Goal: Task Accomplishment & Management: Manage account settings

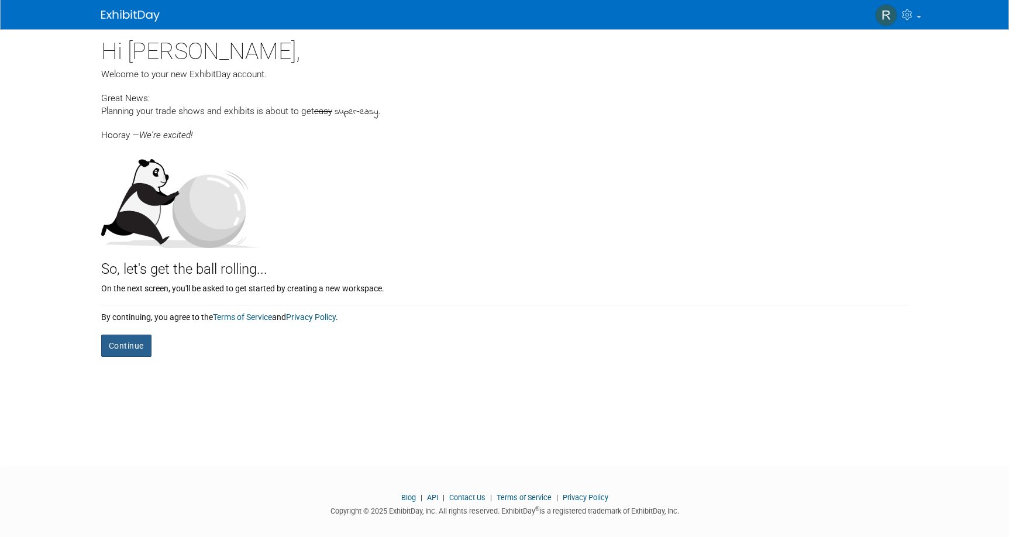
click at [122, 347] on button "Continue" at bounding box center [126, 346] width 50 height 22
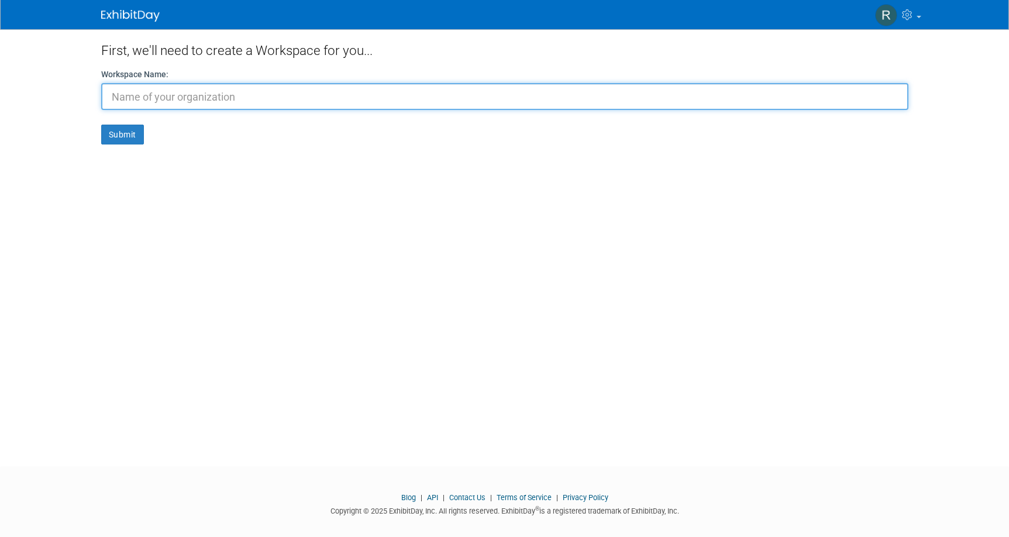
click at [397, 98] on input "text" at bounding box center [504, 96] width 807 height 27
type input "ROA OFFROAD"
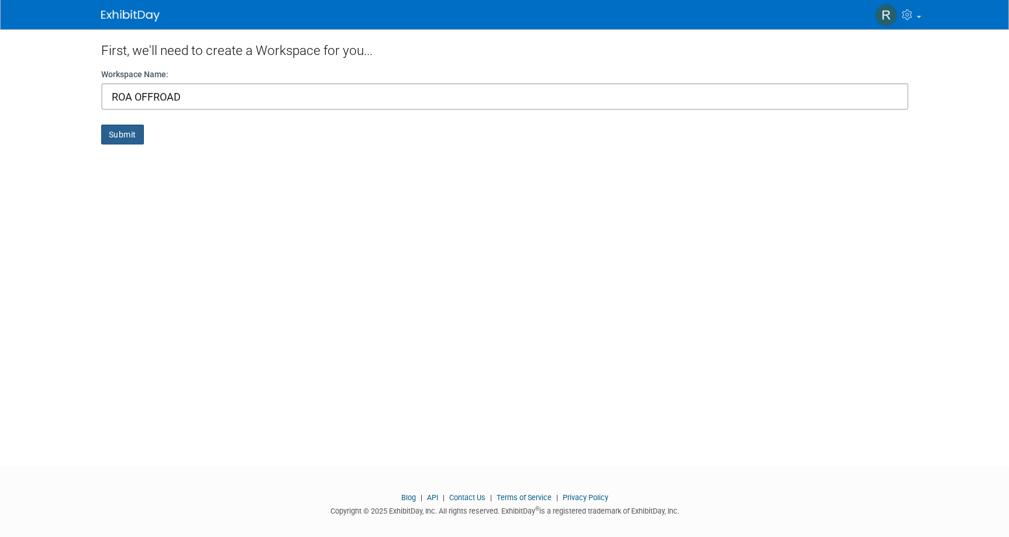
click at [126, 140] on button "Submit" at bounding box center [122, 135] width 43 height 20
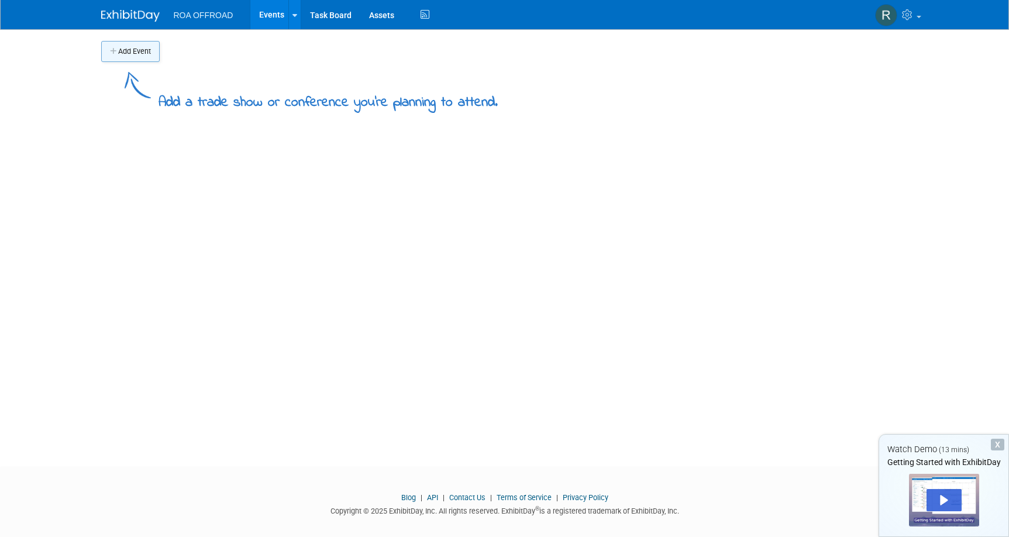
click at [142, 56] on button "Add Event" at bounding box center [130, 51] width 58 height 21
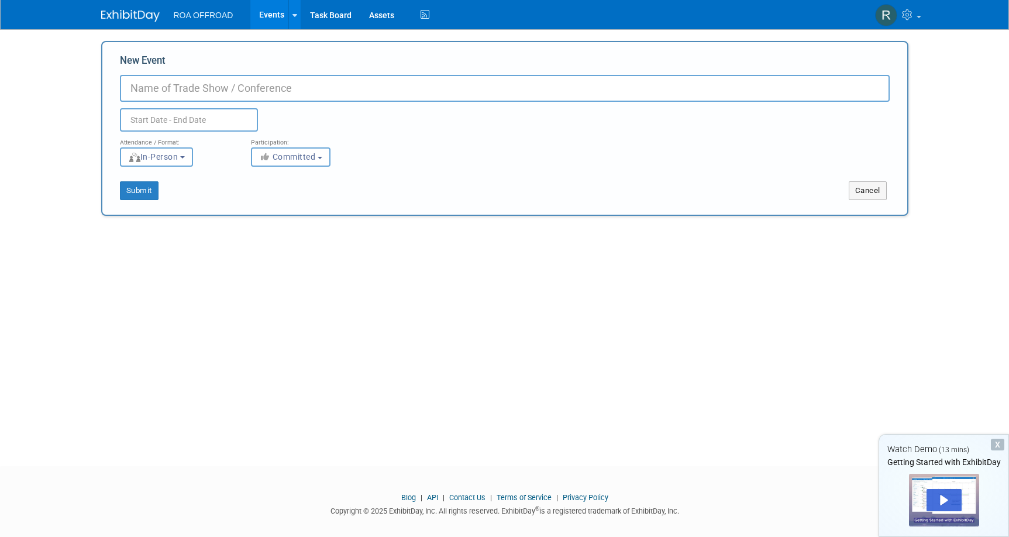
click at [223, 89] on input "New Event" at bounding box center [505, 88] width 770 height 27
type input "Overland Expo East"
click at [170, 123] on input "text" at bounding box center [189, 119] width 138 height 23
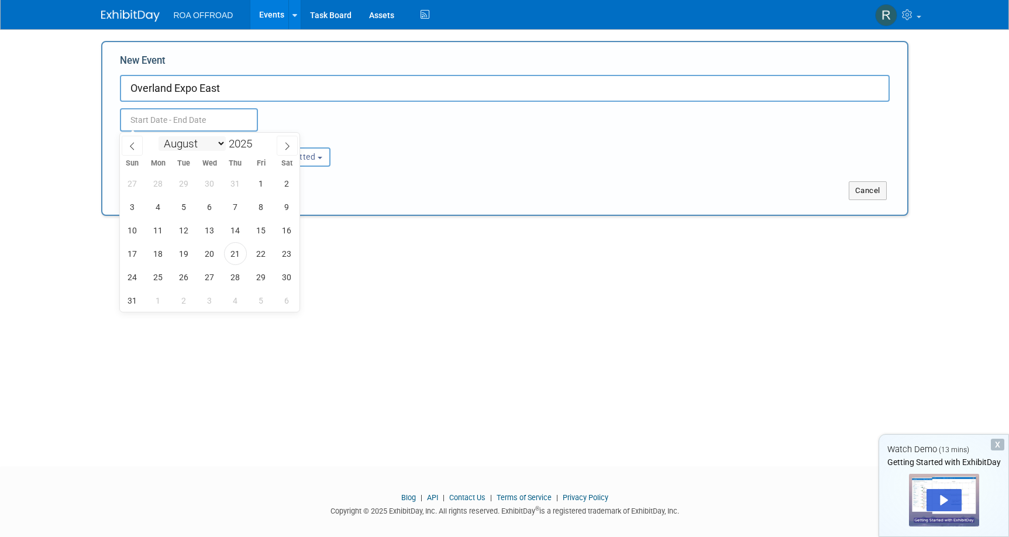
click at [218, 146] on select "January February March April May June July August September October November De…" at bounding box center [191, 143] width 67 height 15
select select "9"
click at [158, 136] on select "January February March April May June July August September October November De…" at bounding box center [191, 143] width 67 height 15
click at [241, 183] on span "2" at bounding box center [235, 183] width 23 height 23
click at [137, 208] on span "5" at bounding box center [132, 206] width 23 height 23
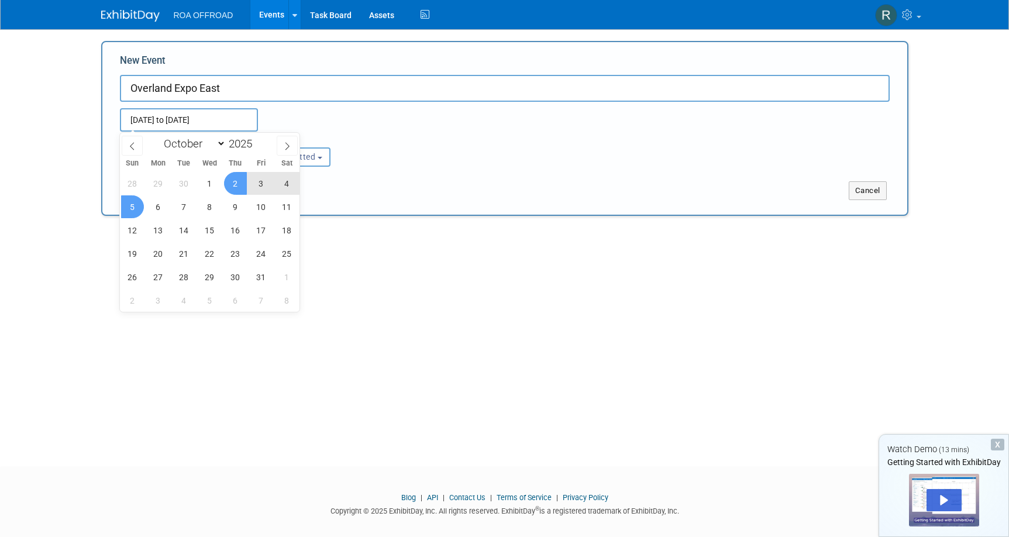
type input "Oct 2, 2025 to Oct 5, 2025"
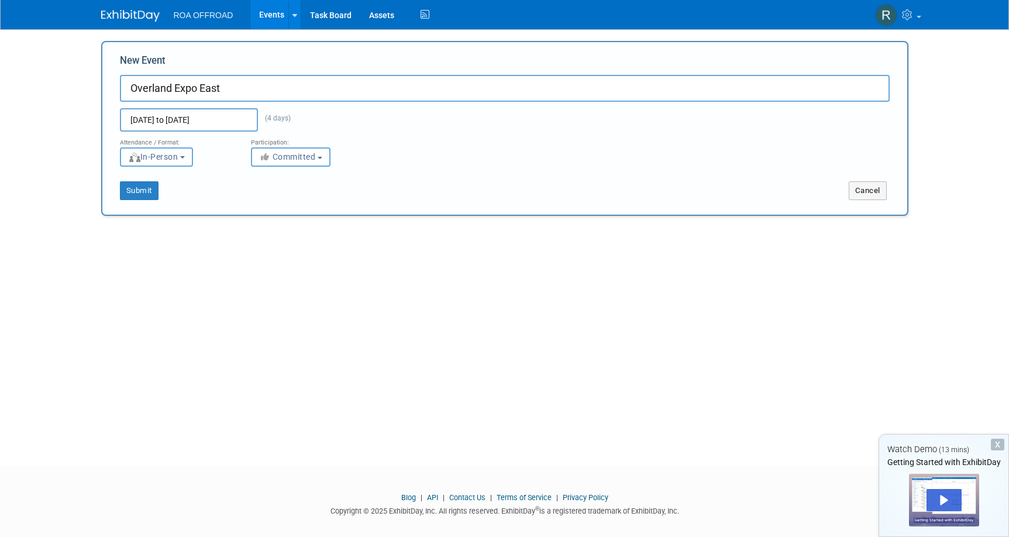
click at [165, 160] on span "In-Person" at bounding box center [153, 156] width 50 height 9
click at [191, 182] on label "In-Person" at bounding box center [160, 182] width 68 height 16
click at [131, 182] on input "In-Person" at bounding box center [127, 182] width 8 height 8
click at [283, 159] on span "Committed" at bounding box center [287, 156] width 57 height 9
click at [450, 156] on div "Attendance / Format: <img src="https://www.exhibitday.com/Images/Format-InPerso…" at bounding box center [504, 149] width 787 height 35
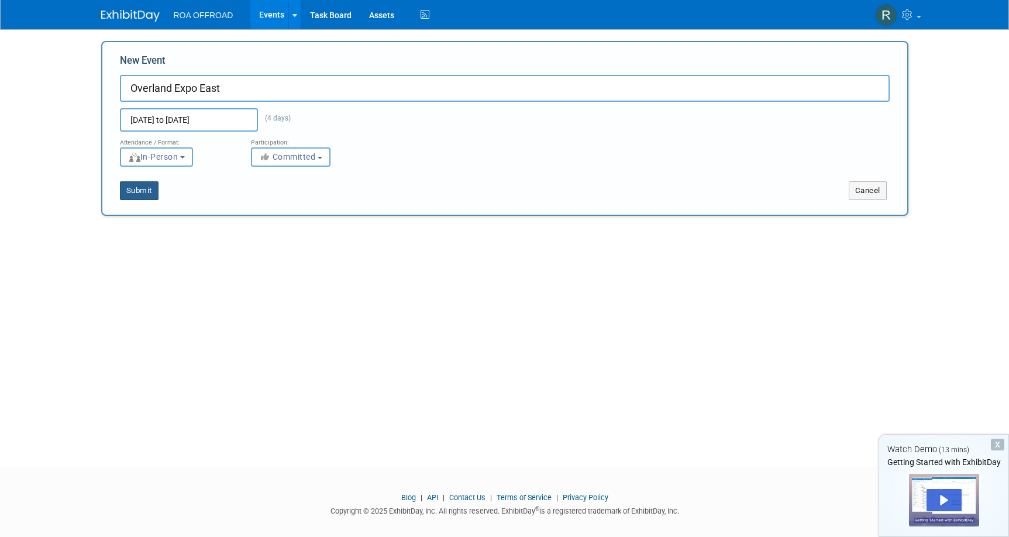
click at [142, 189] on button "Submit" at bounding box center [139, 190] width 39 height 19
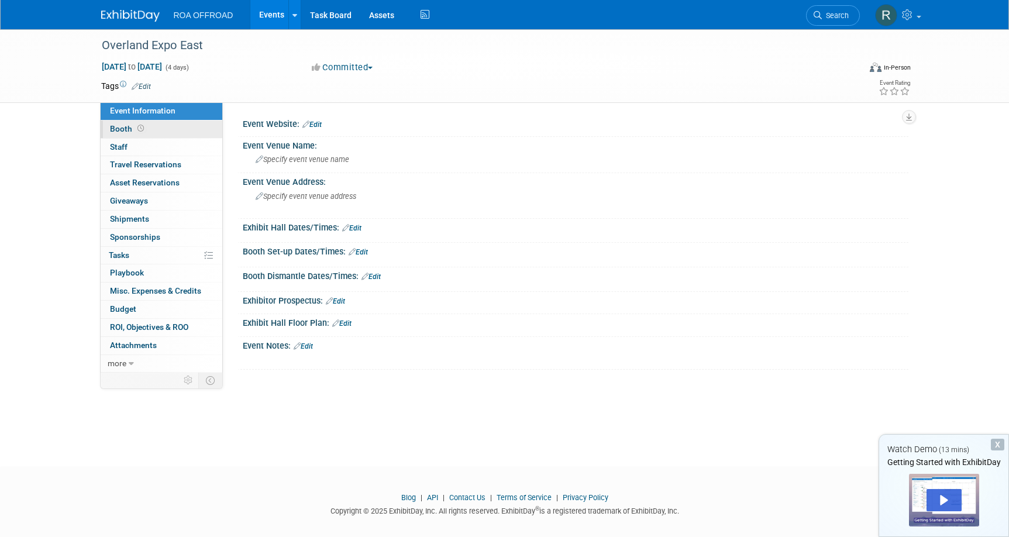
click at [122, 131] on span "Booth" at bounding box center [128, 128] width 36 height 9
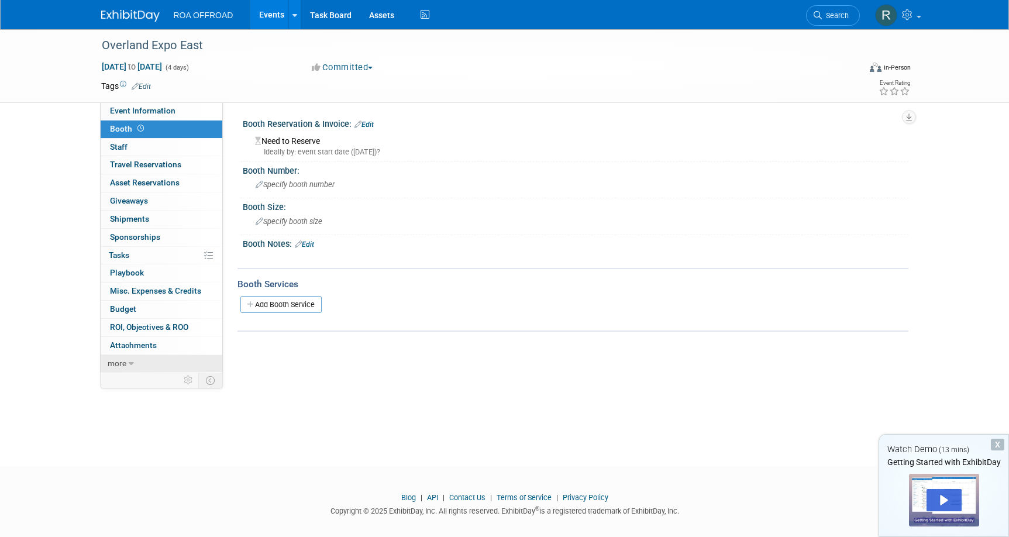
click at [123, 363] on span "more" at bounding box center [117, 363] width 19 height 9
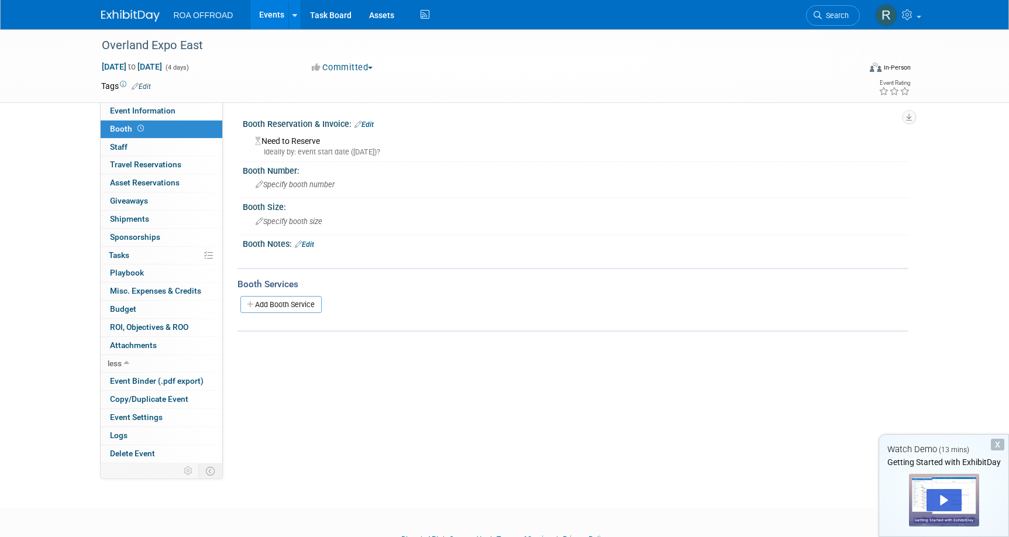
click at [118, 130] on span "Booth" at bounding box center [128, 128] width 36 height 9
click at [299, 183] on span "Specify booth number" at bounding box center [295, 184] width 79 height 9
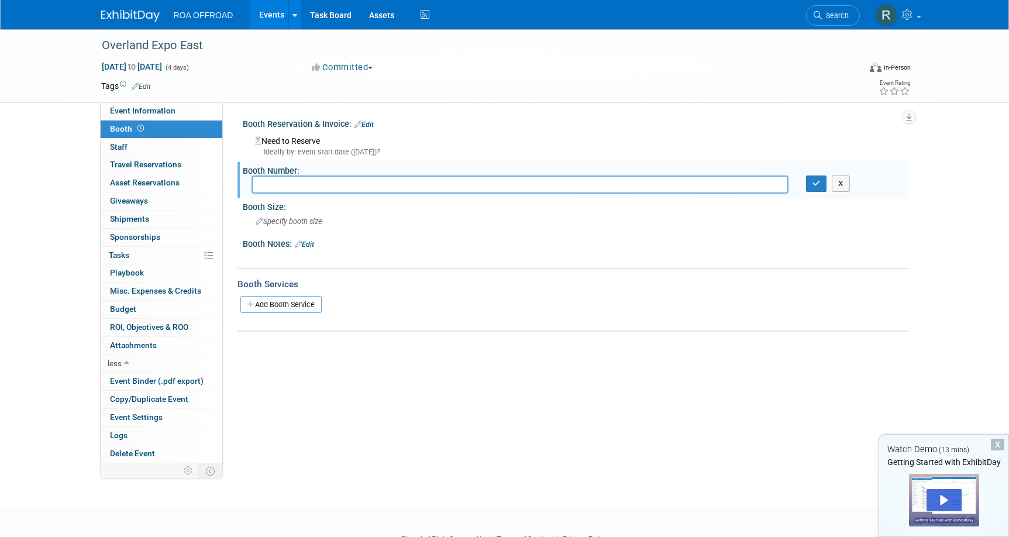
click at [311, 184] on input "text" at bounding box center [519, 184] width 537 height 18
type input "A703 / A800"
click at [307, 222] on span "Specify booth size" at bounding box center [289, 221] width 67 height 9
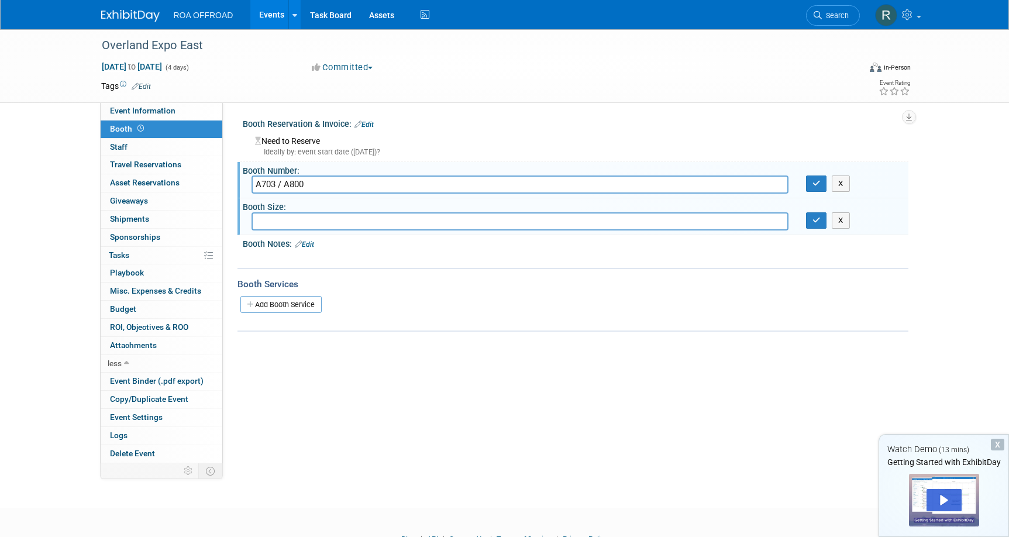
click at [367, 220] on input "text" at bounding box center [519, 221] width 537 height 18
type input "40 x 50"
click at [301, 303] on link "Add Booth Service" at bounding box center [280, 304] width 81 height 17
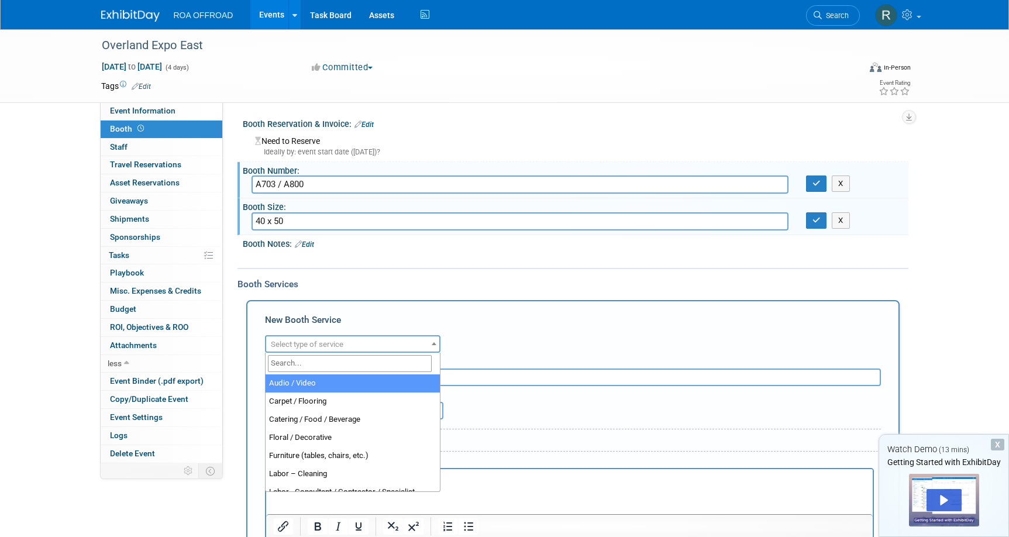
click at [276, 351] on span "Select type of service" at bounding box center [352, 344] width 173 height 16
click at [282, 347] on span "Select type of service" at bounding box center [307, 344] width 73 height 9
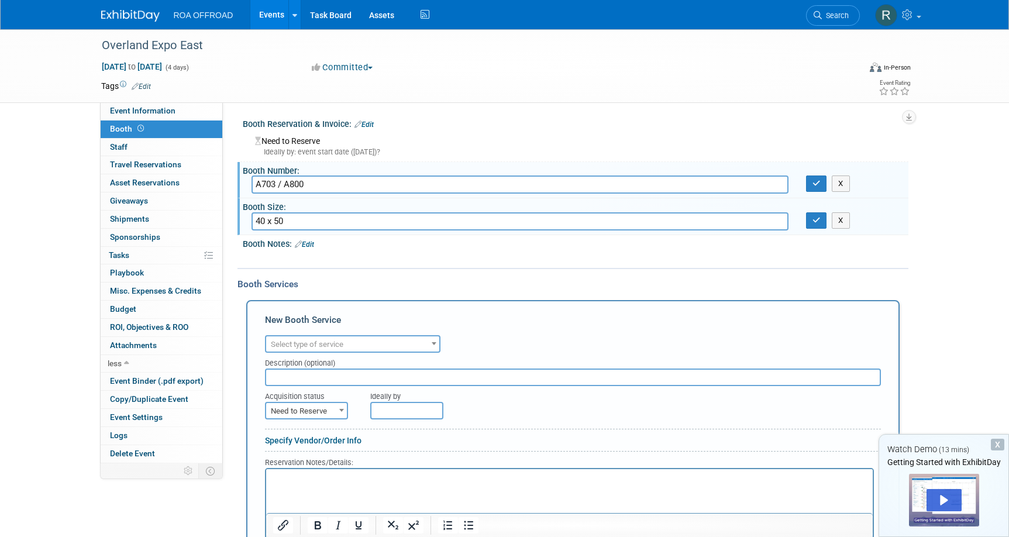
click at [369, 247] on div "Booth Notes: Edit" at bounding box center [576, 242] width 666 height 15
click at [818, 220] on icon "button" at bounding box center [816, 220] width 8 height 8
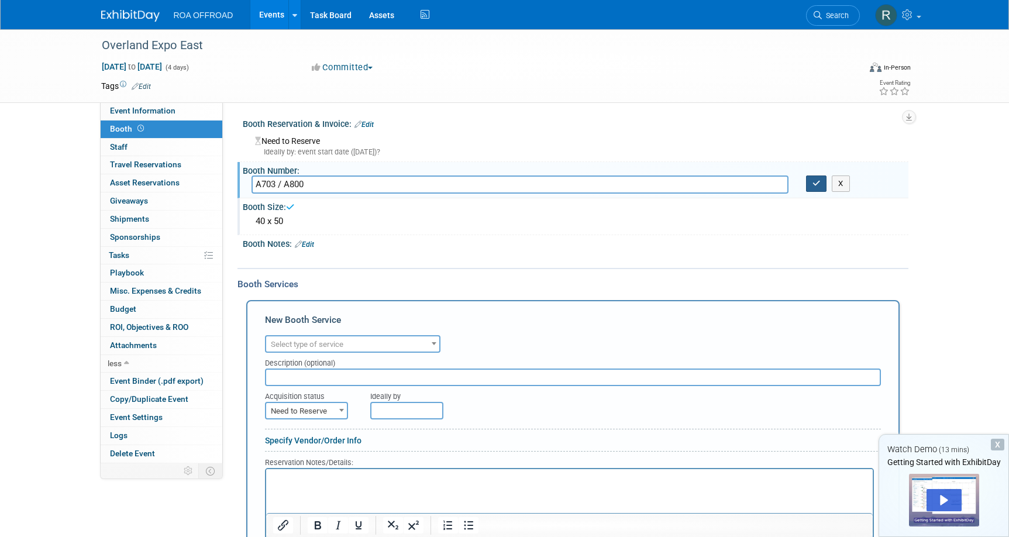
click at [819, 184] on icon "button" at bounding box center [816, 184] width 8 height 8
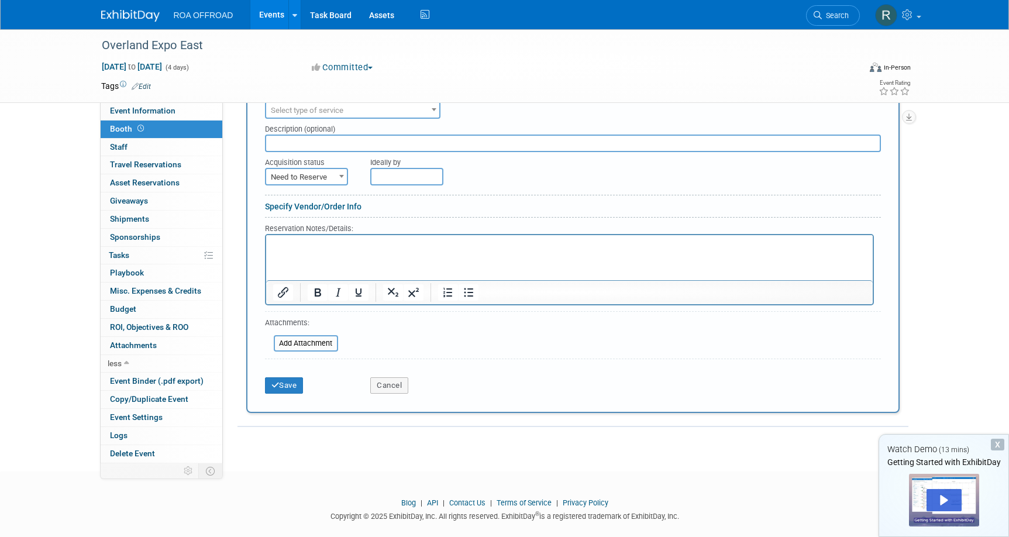
scroll to position [175, 0]
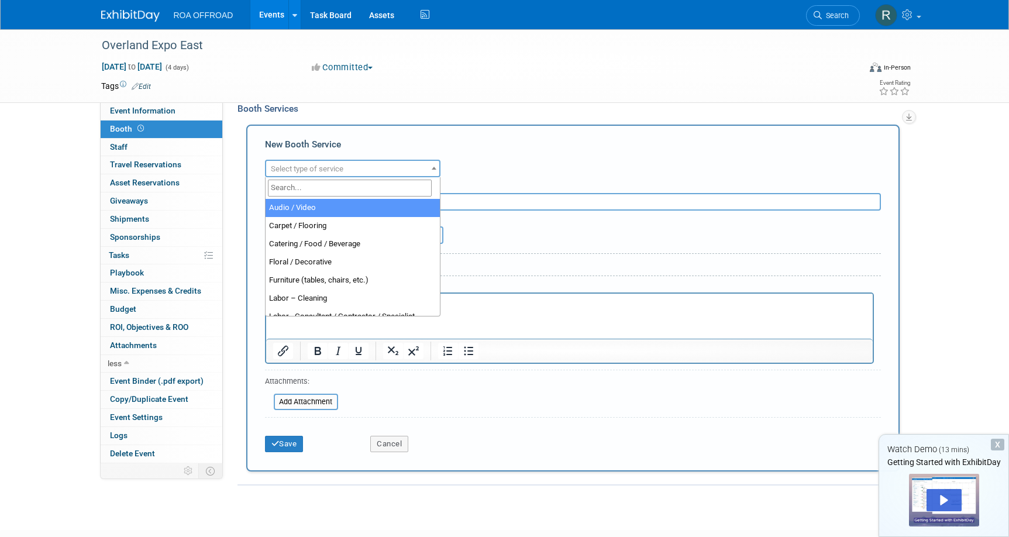
click at [358, 167] on span "Select type of service" at bounding box center [352, 169] width 173 height 16
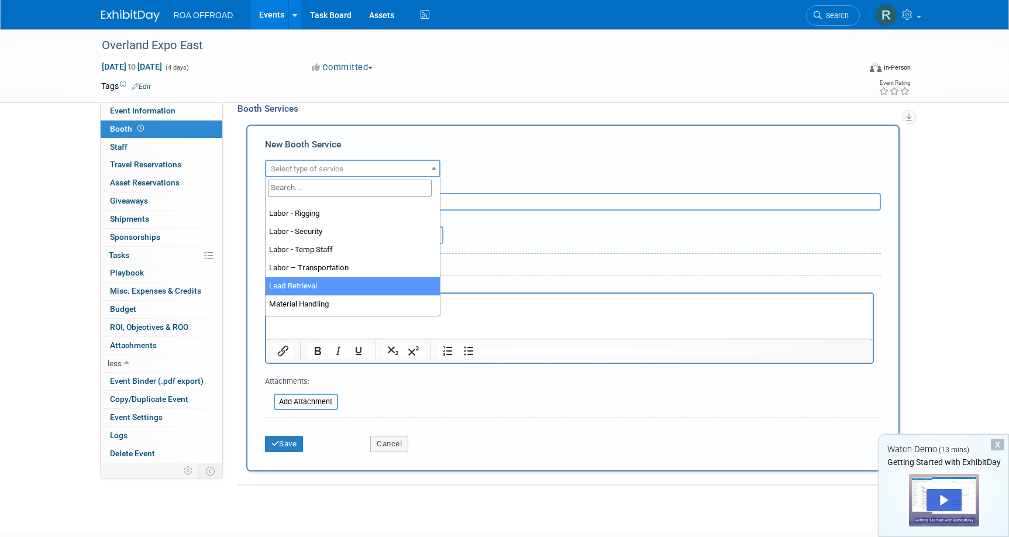
click at [235, 287] on div "Event Website: Edit Event Venue Name: Specify event venue name Event Venue Addr…" at bounding box center [565, 107] width 685 height 361
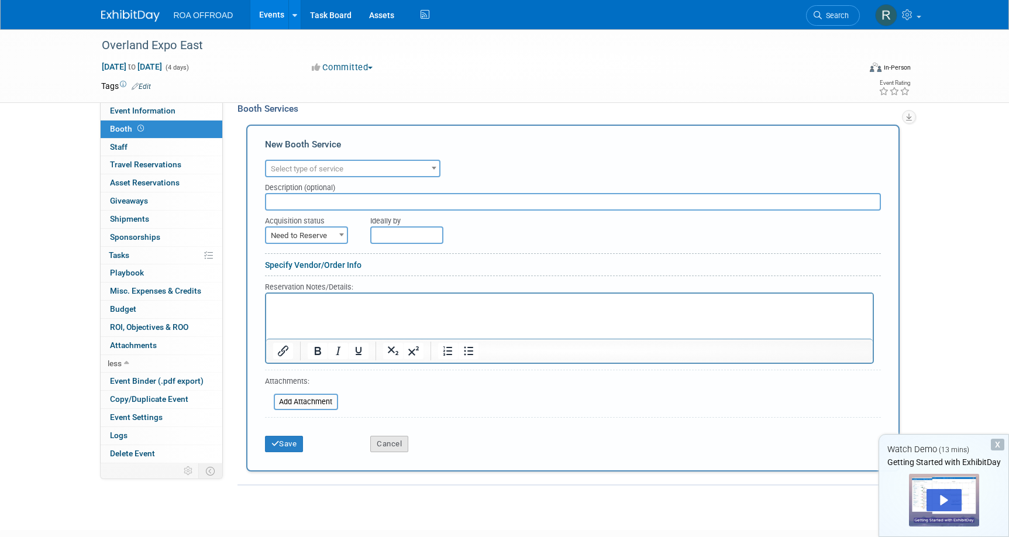
click at [384, 442] on button "Cancel" at bounding box center [389, 444] width 38 height 16
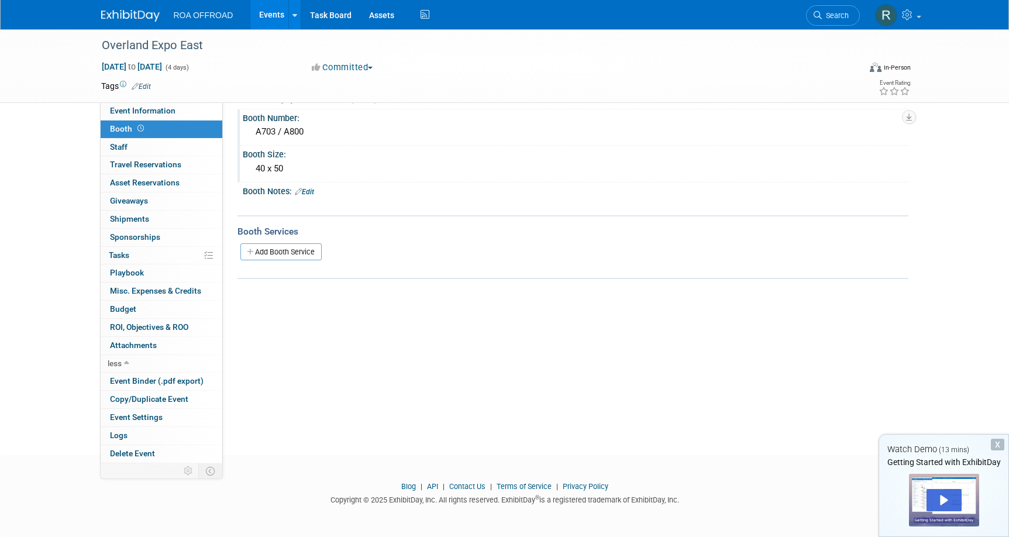
click at [466, 384] on div "Event Website: Edit Event Venue Name: Specify event venue name Event Venue Addr…" at bounding box center [565, 230] width 685 height 361
click at [144, 182] on span "Asset Reservations 0" at bounding box center [145, 182] width 70 height 9
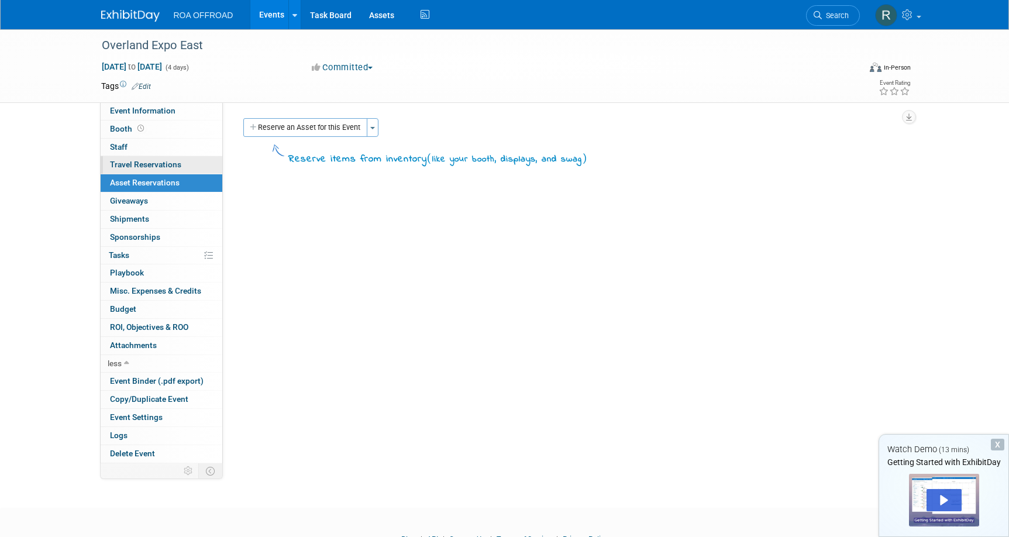
click at [144, 166] on span "Travel Reservations 0" at bounding box center [145, 164] width 71 height 9
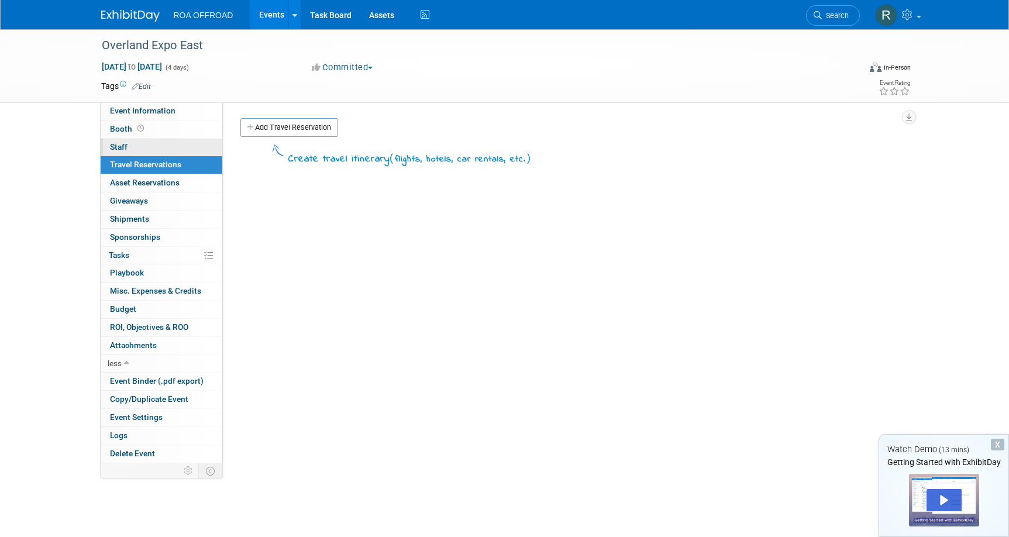
click at [123, 148] on span "Staff 0" at bounding box center [119, 146] width 18 height 9
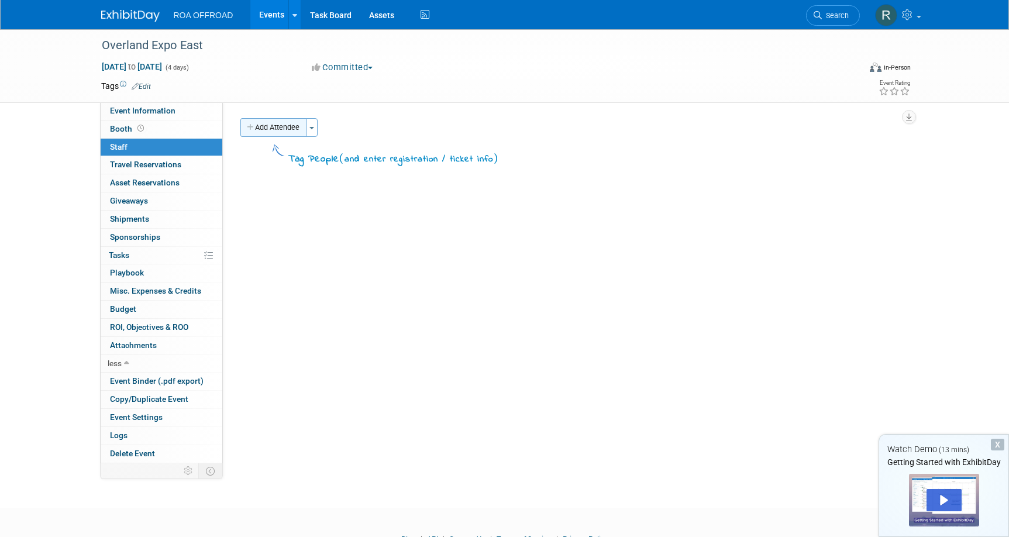
click at [282, 123] on button "Add Attendee" at bounding box center [273, 127] width 66 height 19
select select "5ba55abc-6472-473a-ad78-ad5c0f1cddcb"
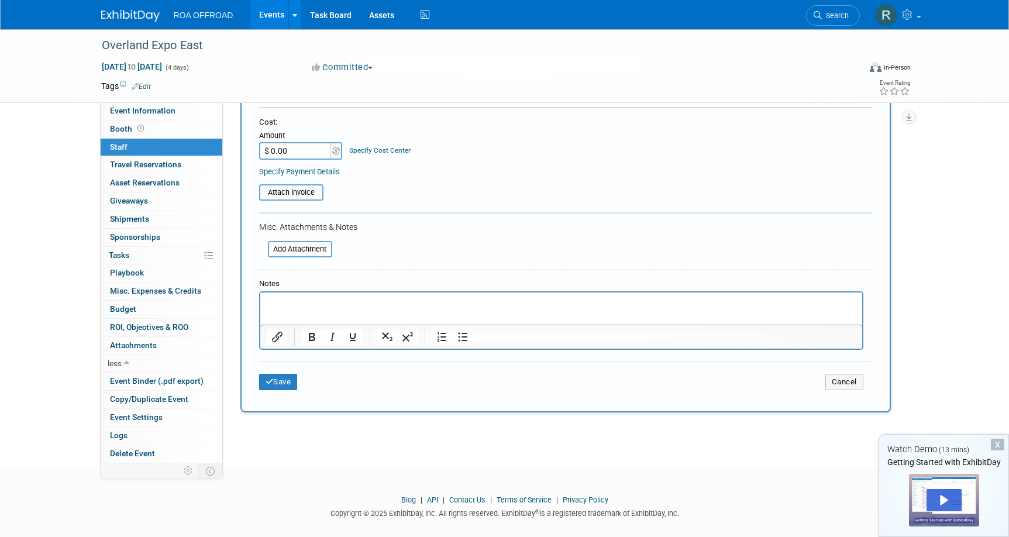
scroll to position [175, 0]
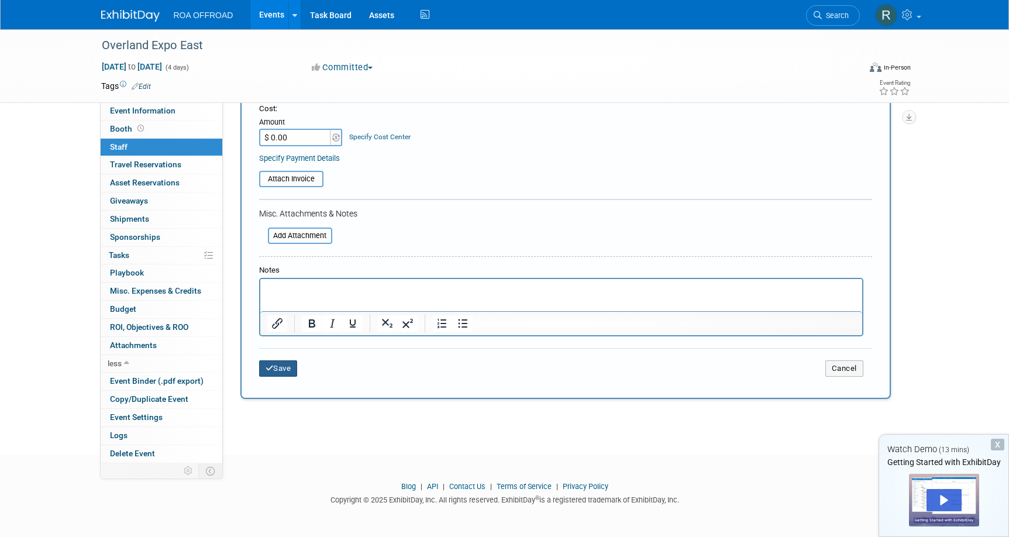
click at [294, 371] on button "Save" at bounding box center [278, 368] width 39 height 16
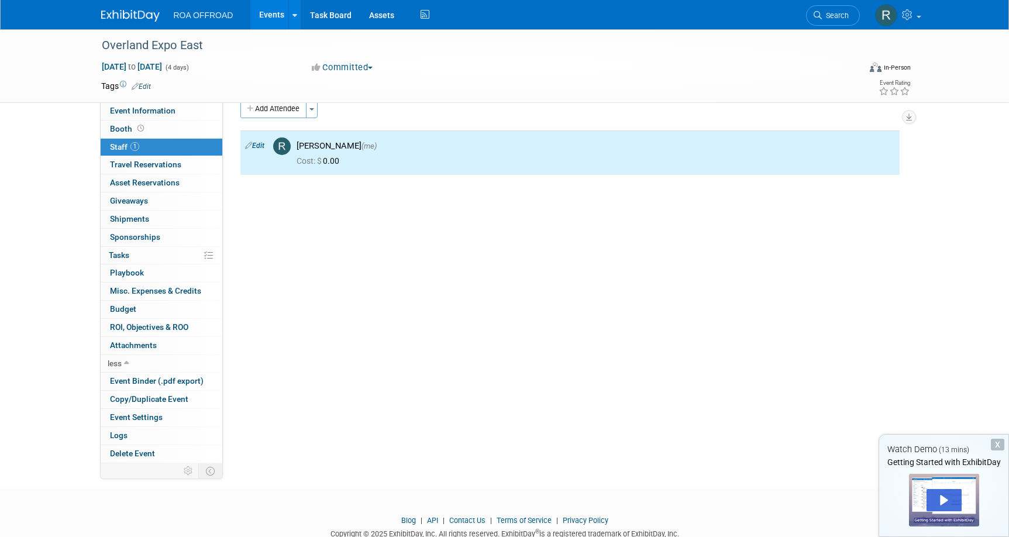
scroll to position [0, 0]
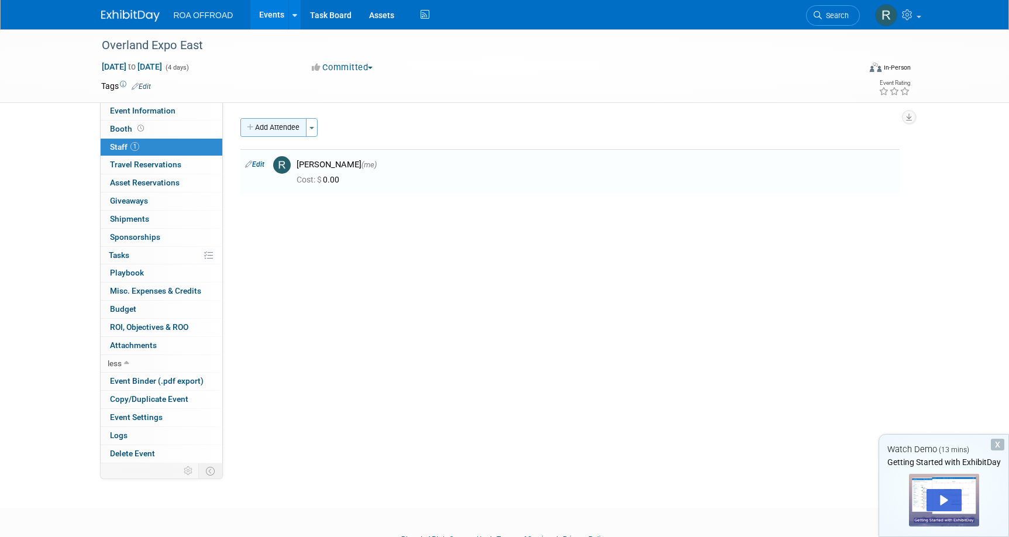
click at [277, 128] on button "Add Attendee" at bounding box center [273, 127] width 66 height 19
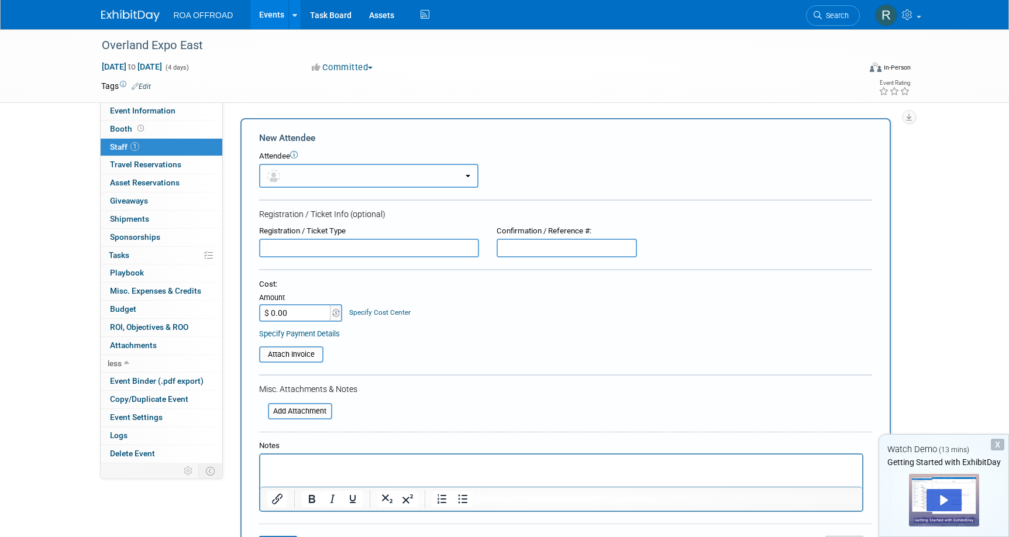
click at [326, 177] on button "button" at bounding box center [368, 176] width 219 height 24
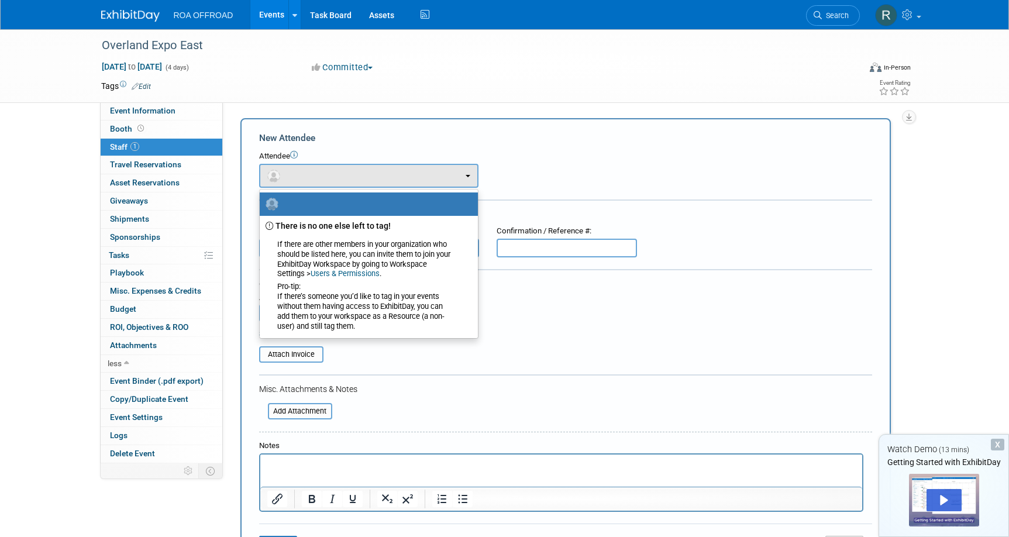
click at [399, 106] on div "Event Website: Edit Event Venue Name: Specify event venue name Event Venue Addr…" at bounding box center [565, 282] width 685 height 361
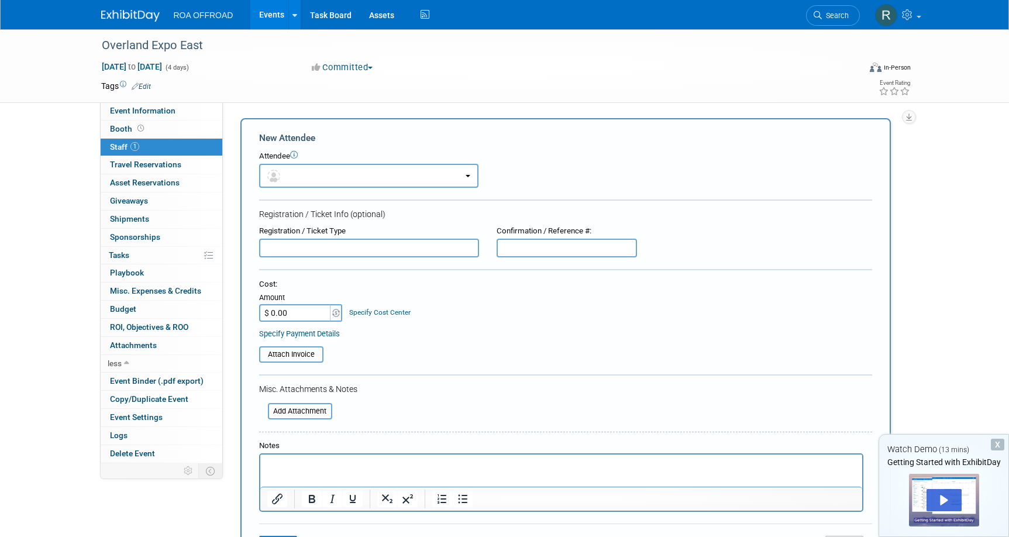
click at [76, 247] on div "Overland Expo East [DATE] to [DATE] (4 days) [DATE] to [DATE] Committed Committ…" at bounding box center [504, 347] width 1009 height 637
click at [136, 254] on link "0% Tasks 0%" at bounding box center [162, 256] width 122 height 18
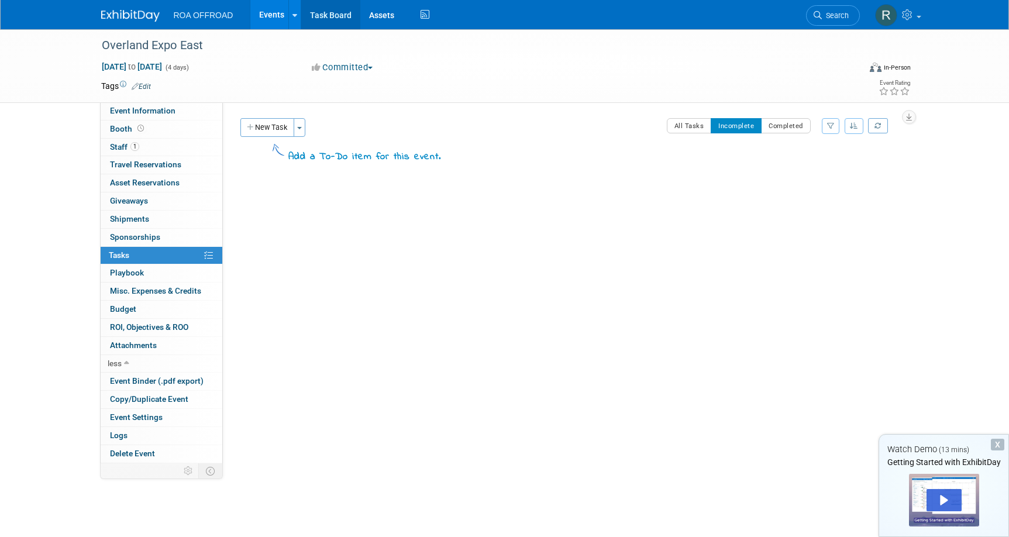
click at [335, 18] on link "Task Board" at bounding box center [330, 14] width 59 height 29
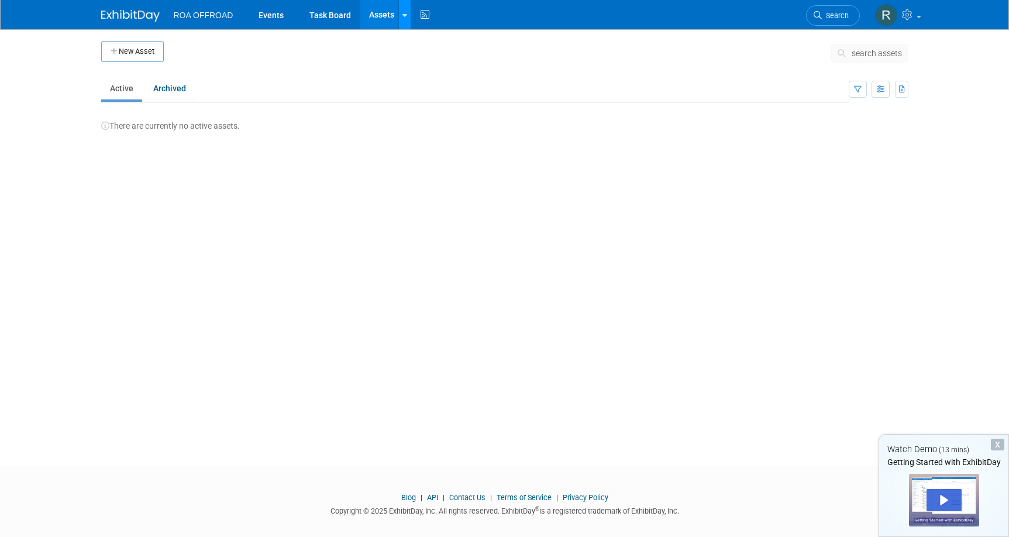
click at [401, 18] on link at bounding box center [404, 14] width 12 height 29
click at [53, 94] on body "ROA OFFROAD Events Task Board Assets New Asset Bulk Upload Assets Storage Locat…" at bounding box center [504, 268] width 1009 height 537
click at [832, 18] on span "Search" at bounding box center [835, 15] width 27 height 9
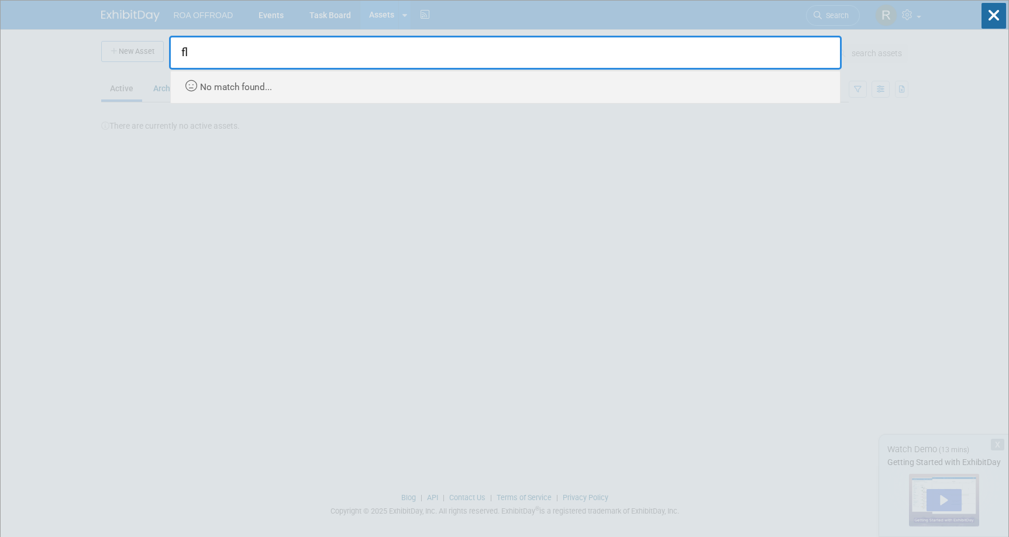
type input "f"
type input "layout"
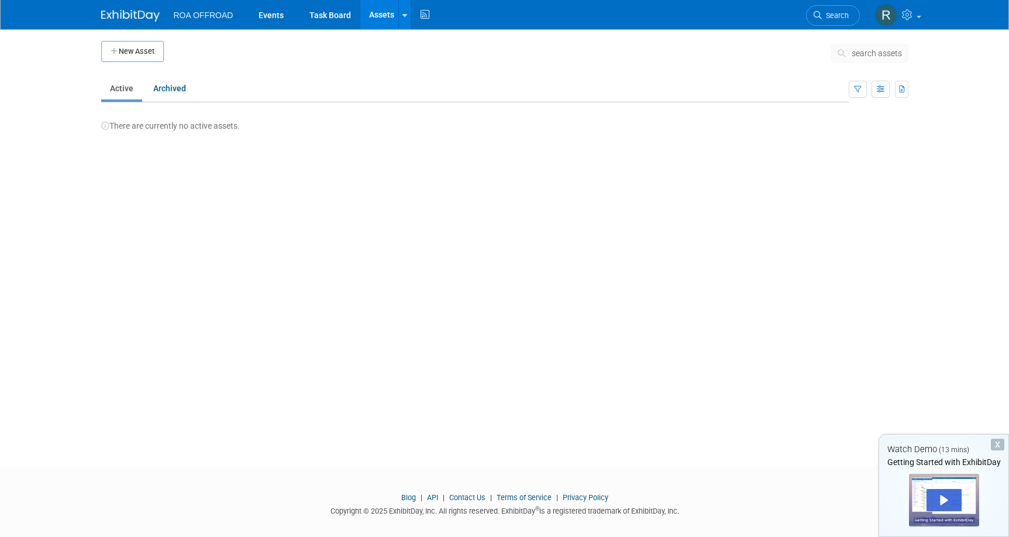
click at [747, 302] on div "New Asset search assets Note: Your current ExhibitDay plan allows for managemen…" at bounding box center [504, 237] width 825 height 416
drag, startPoint x: 311, startPoint y: 246, endPoint x: 227, endPoint y: 237, distance: 84.1
click at [310, 251] on div "New Asset search assets Note: Your current ExhibitDay plan allows for managemen…" at bounding box center [504, 237] width 825 height 416
click at [127, 57] on button "New Asset" at bounding box center [132, 51] width 63 height 21
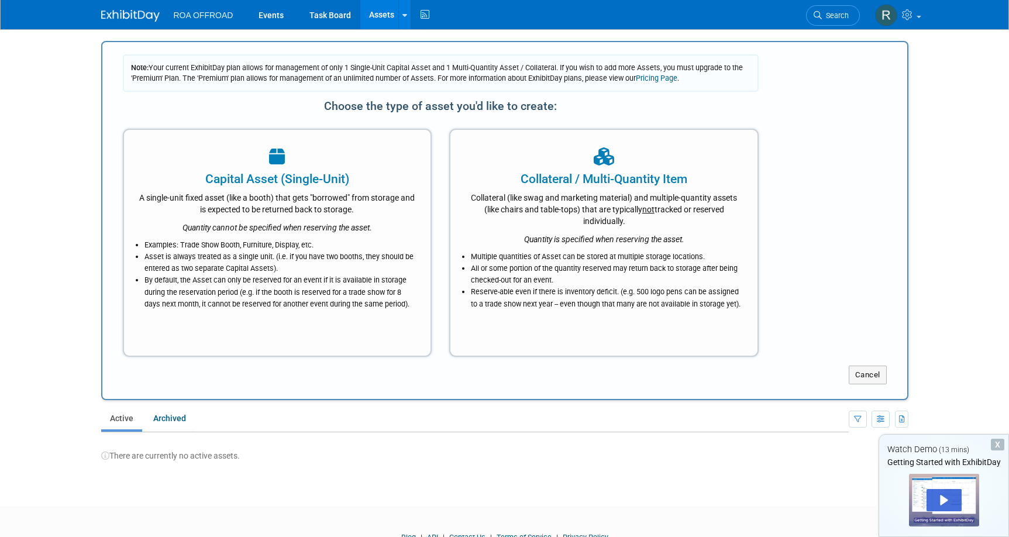
click at [938, 149] on body "ROA OFFROAD Events Task Board Assets New Asset Bulk Upload Assets Storage Locat…" at bounding box center [504, 268] width 1009 height 537
drag, startPoint x: 19, startPoint y: 119, endPoint x: 100, endPoint y: 59, distance: 100.8
click at [34, 109] on body "ROA OFFROAD Events Task Board Assets New Asset Bulk Upload Assets Storage Locat…" at bounding box center [504, 268] width 1009 height 537
click at [131, 14] on img at bounding box center [130, 16] width 58 height 12
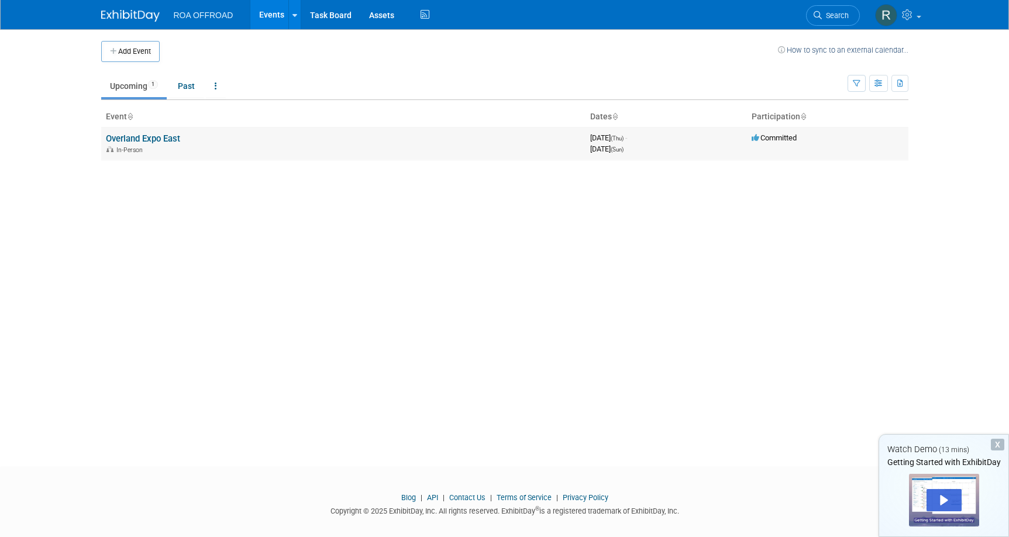
click at [229, 144] on div "In-Person" at bounding box center [343, 148] width 475 height 9
click at [151, 133] on link "Overland Expo East" at bounding box center [143, 138] width 74 height 11
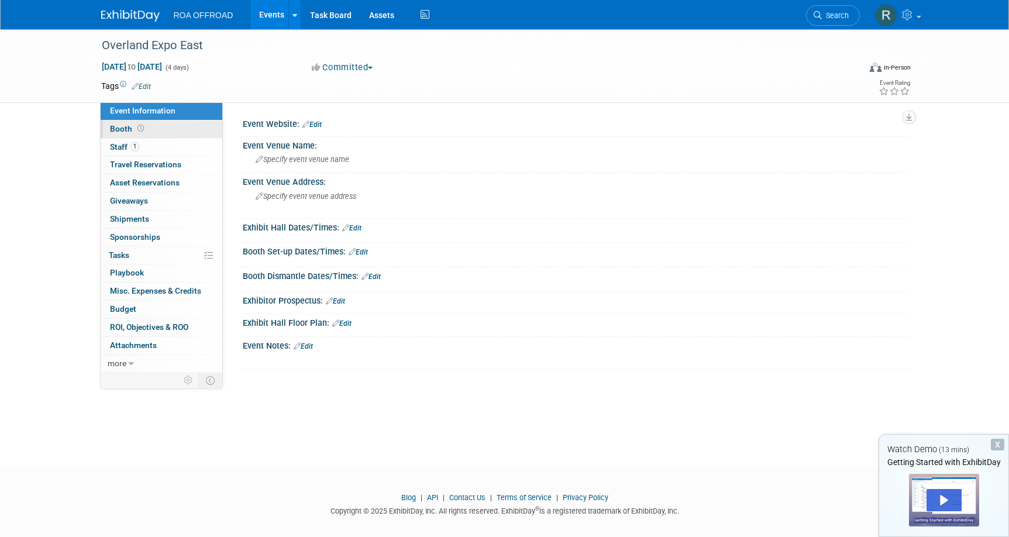
click at [126, 132] on span "Booth" at bounding box center [128, 128] width 36 height 9
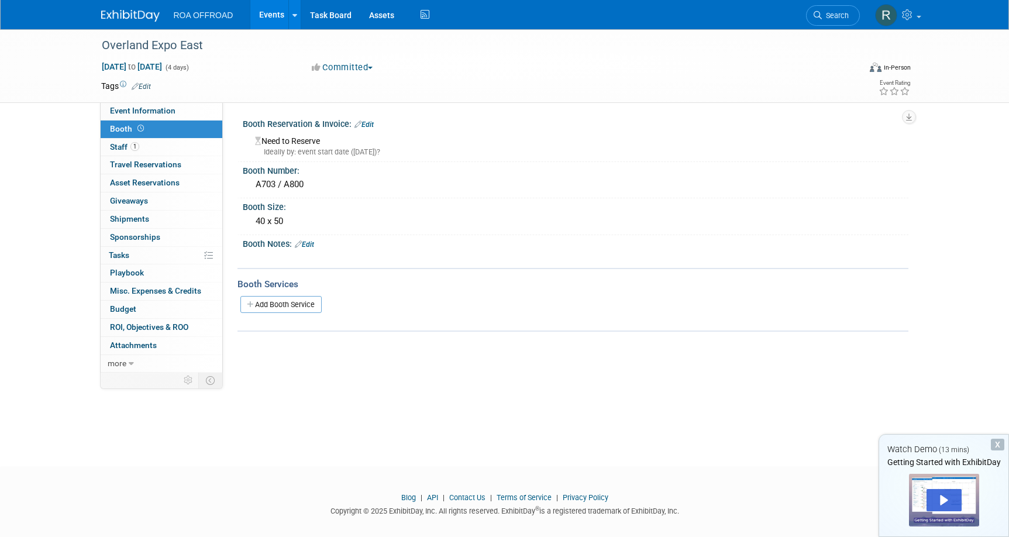
click at [982, 197] on div "Overland Expo East [DATE] to [DATE] (4 days) [DATE] to [DATE] Committed Committ…" at bounding box center [504, 237] width 1009 height 416
